Goal: Task Accomplishment & Management: Complete application form

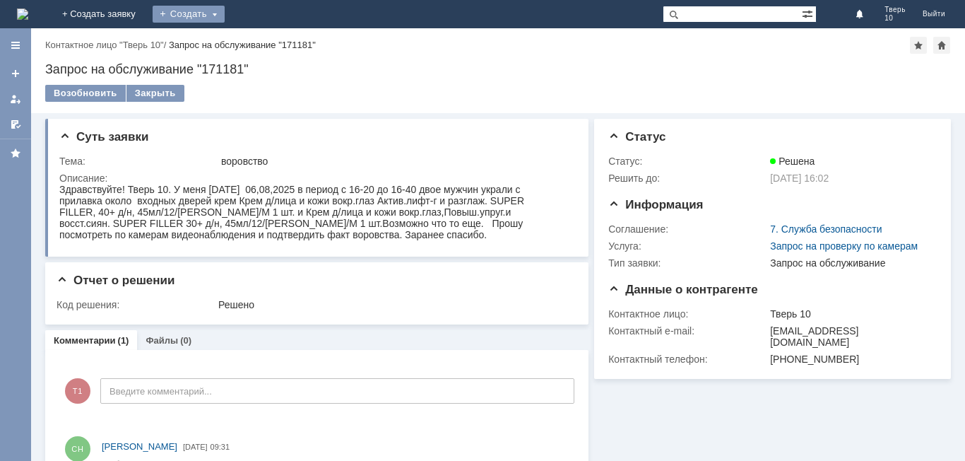
click at [225, 13] on div "Создать" at bounding box center [189, 14] width 72 height 17
click at [263, 42] on link "Заявка" at bounding box center [208, 42] width 107 height 17
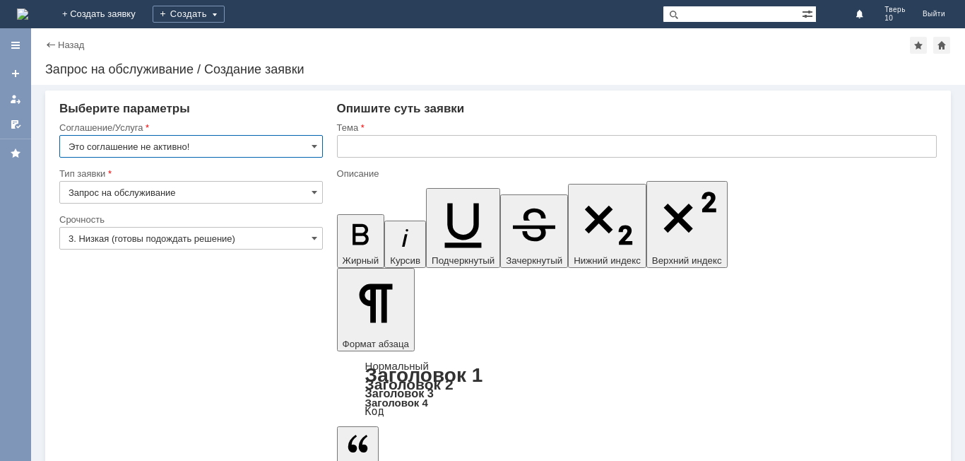
click at [230, 148] on input "Это соглашение не активно!" at bounding box center [190, 146] width 263 height 23
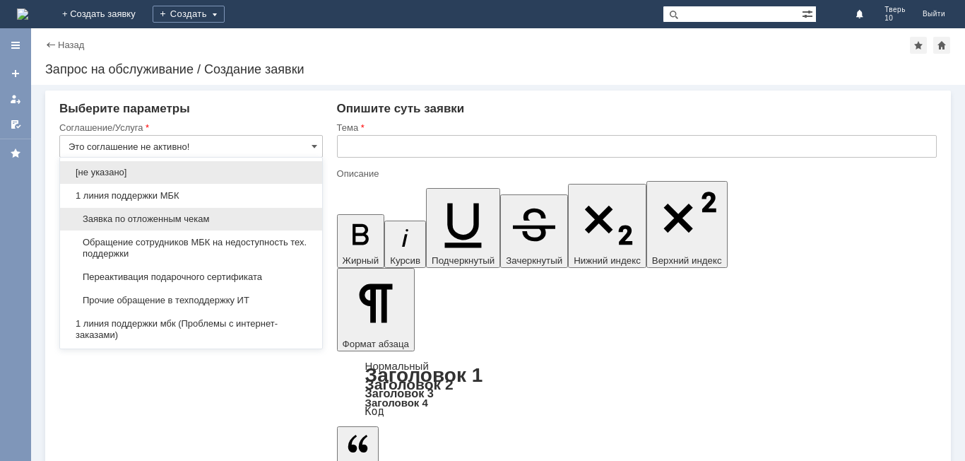
click at [232, 217] on span "Заявка по отложенным чекам" at bounding box center [191, 218] width 245 height 11
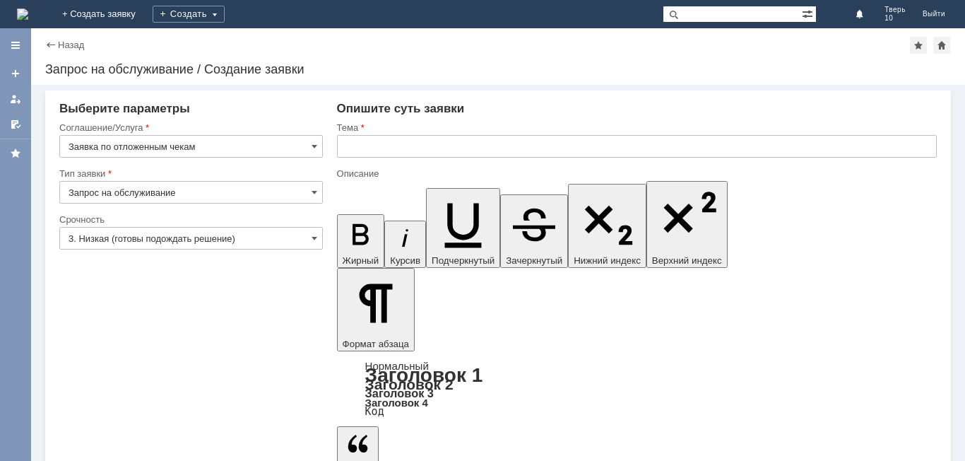
type input "Заявка по отложенным чекам"
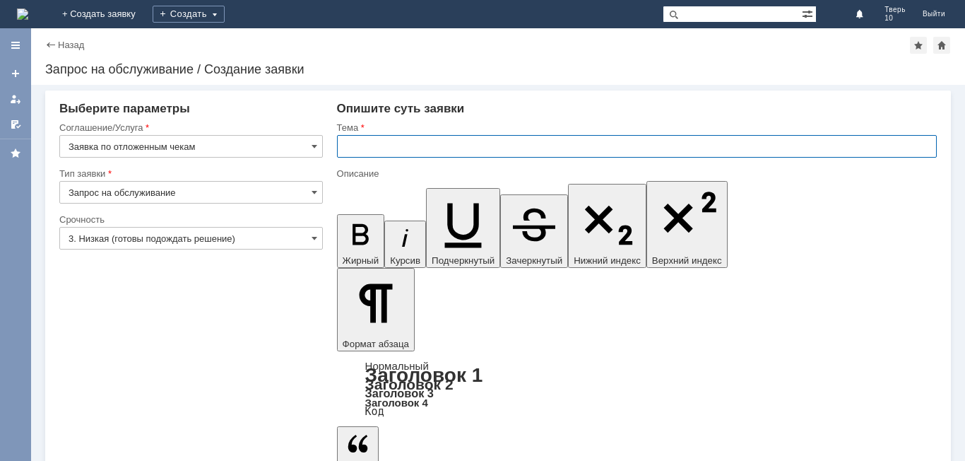
click at [410, 144] on input "text" at bounding box center [637, 146] width 600 height 23
type input "п"
type input "П"
type input "о"
click at [401, 152] on input "Отложенныечеки" at bounding box center [637, 146] width 600 height 23
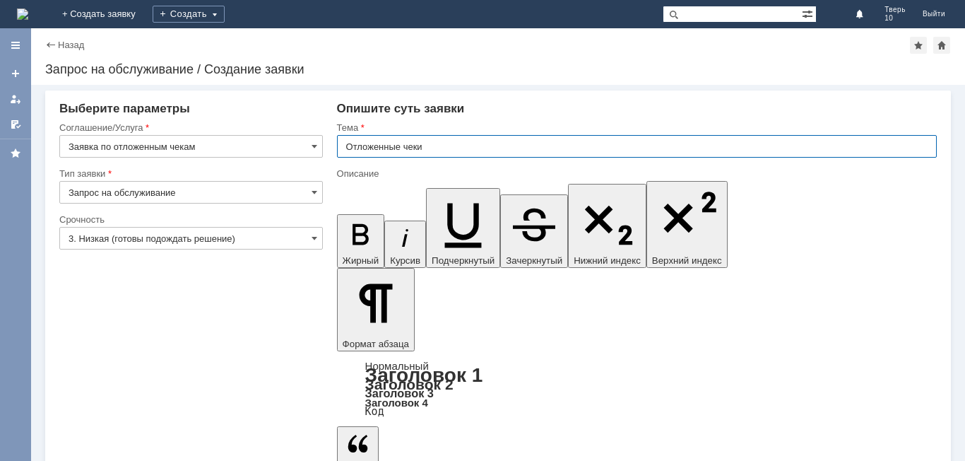
type input "Отложенные чеки"
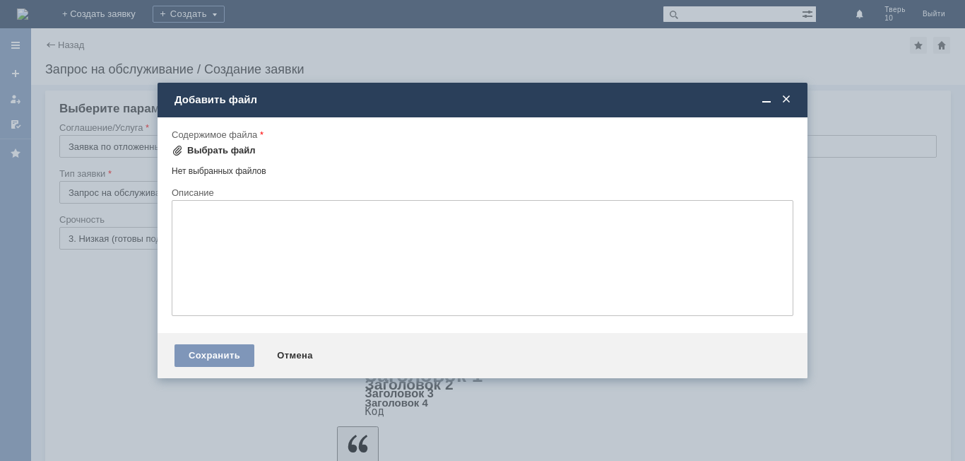
click at [194, 149] on div "Выбрать файл" at bounding box center [221, 150] width 69 height 11
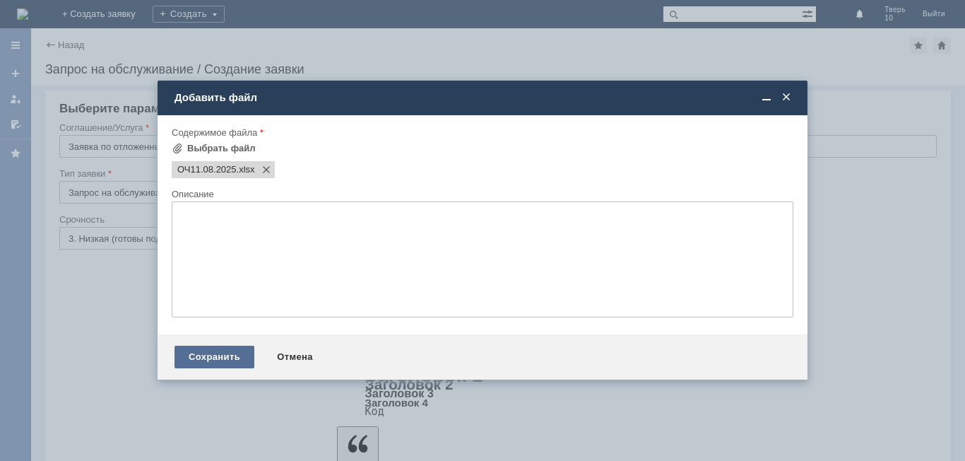
click at [218, 357] on div "Сохранить" at bounding box center [214, 356] width 80 height 23
